Goal: Transaction & Acquisition: Purchase product/service

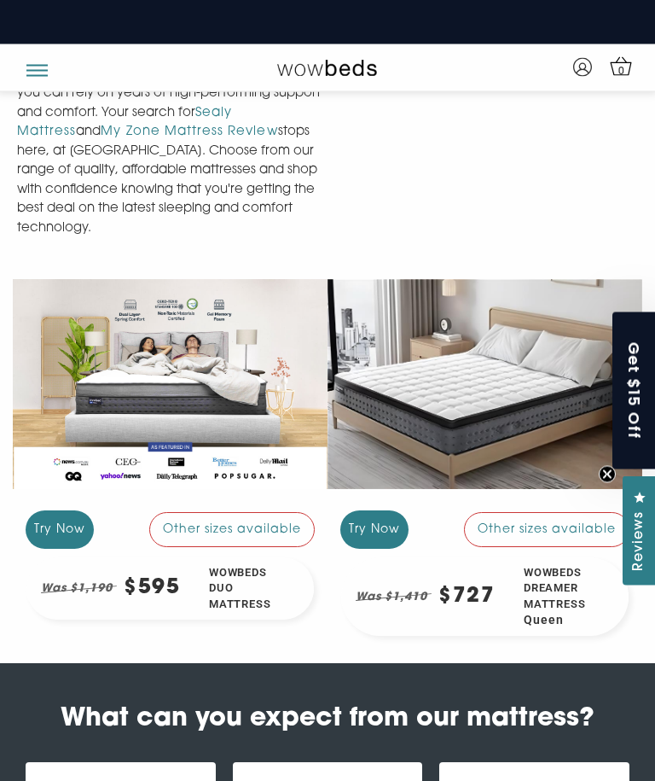
scroll to position [1792, 0]
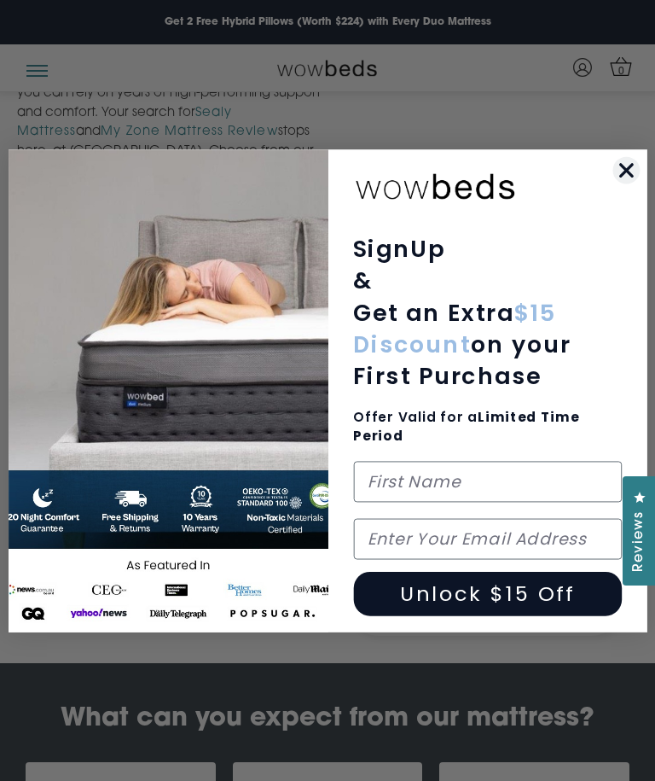
click at [625, 183] on circle "Close dialog" at bounding box center [626, 169] width 27 height 27
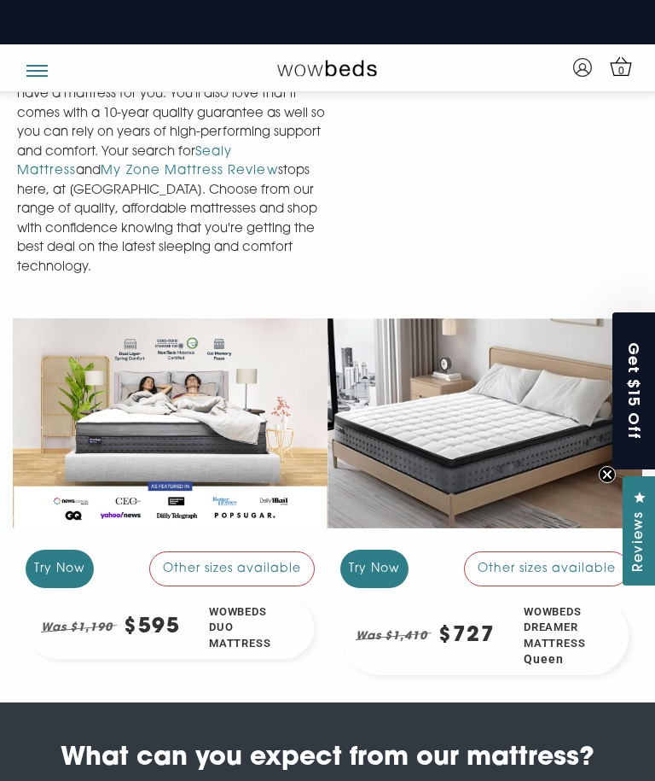
scroll to position [1751, 0]
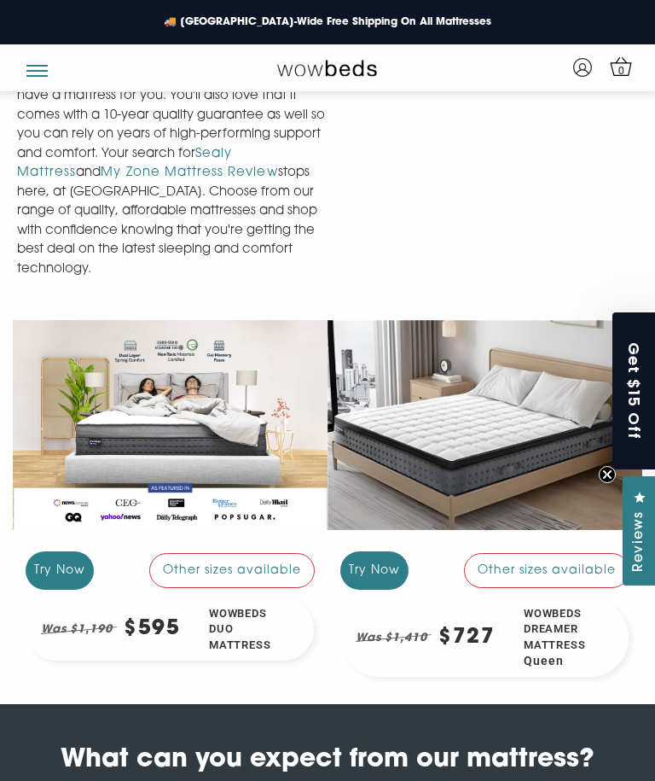
click at [198, 553] on div "Other sizes available" at bounding box center [232, 570] width 166 height 34
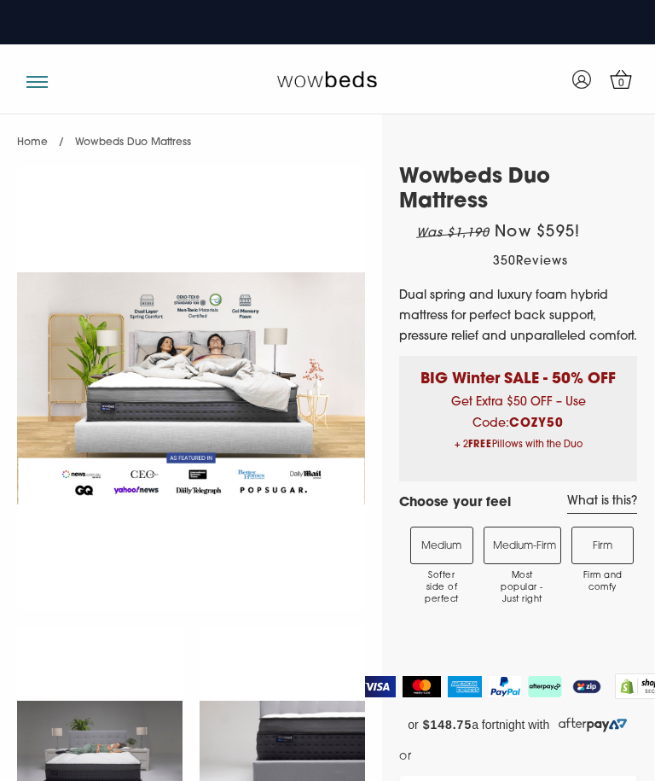
select select "Medium-Firm"
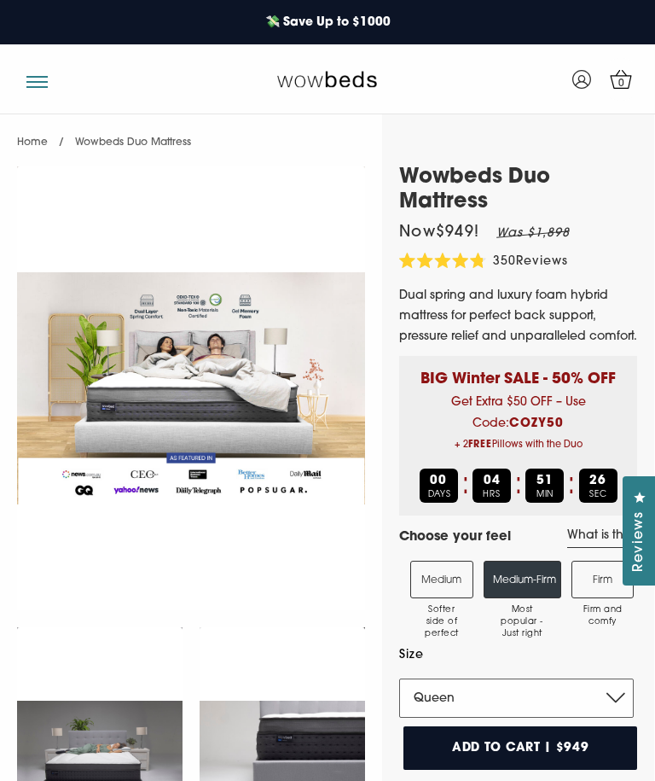
click at [613, 699] on select "Single King Single Double Queen King" at bounding box center [516, 697] width 235 height 39
select select "Double"
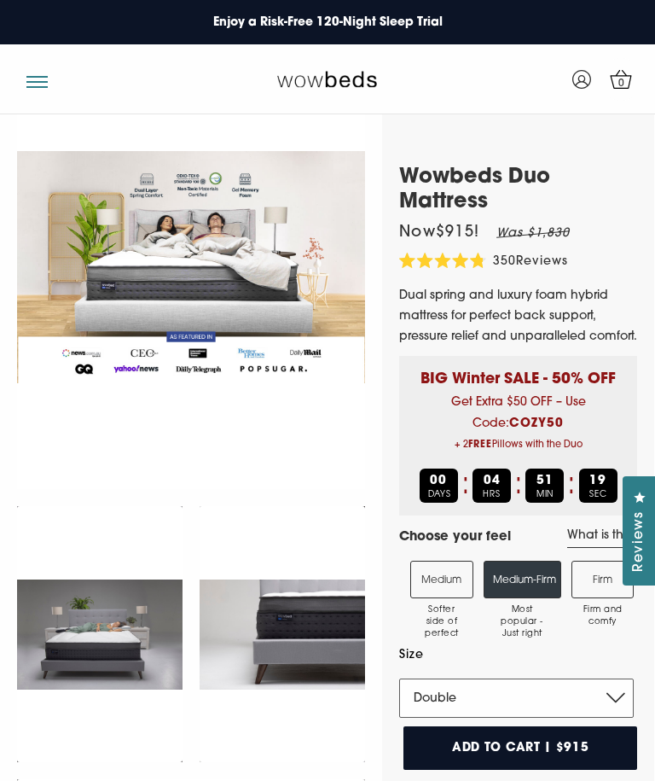
scroll to position [123, 0]
